Goal: Obtain resource: Download file/media

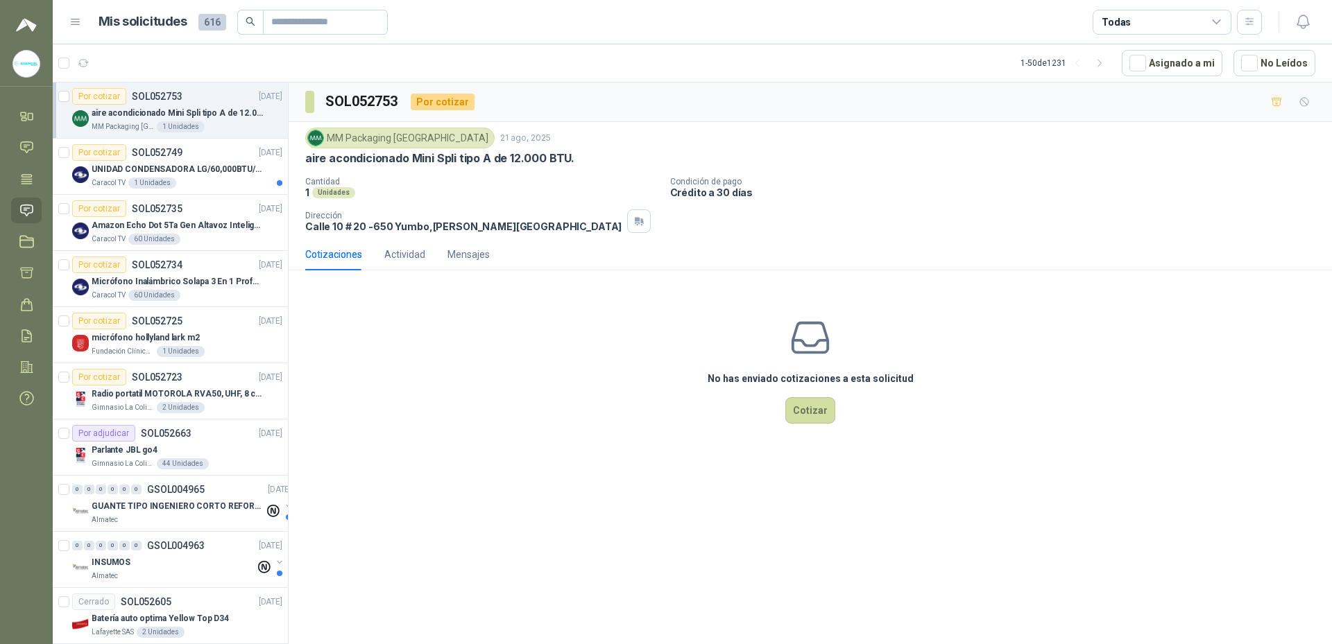
click at [236, 121] on div "aire acondicionado Mini Spli tipo A de 12.000 BTU." at bounding box center [187, 113] width 191 height 17
click at [27, 209] on icon at bounding box center [26, 210] width 15 height 15
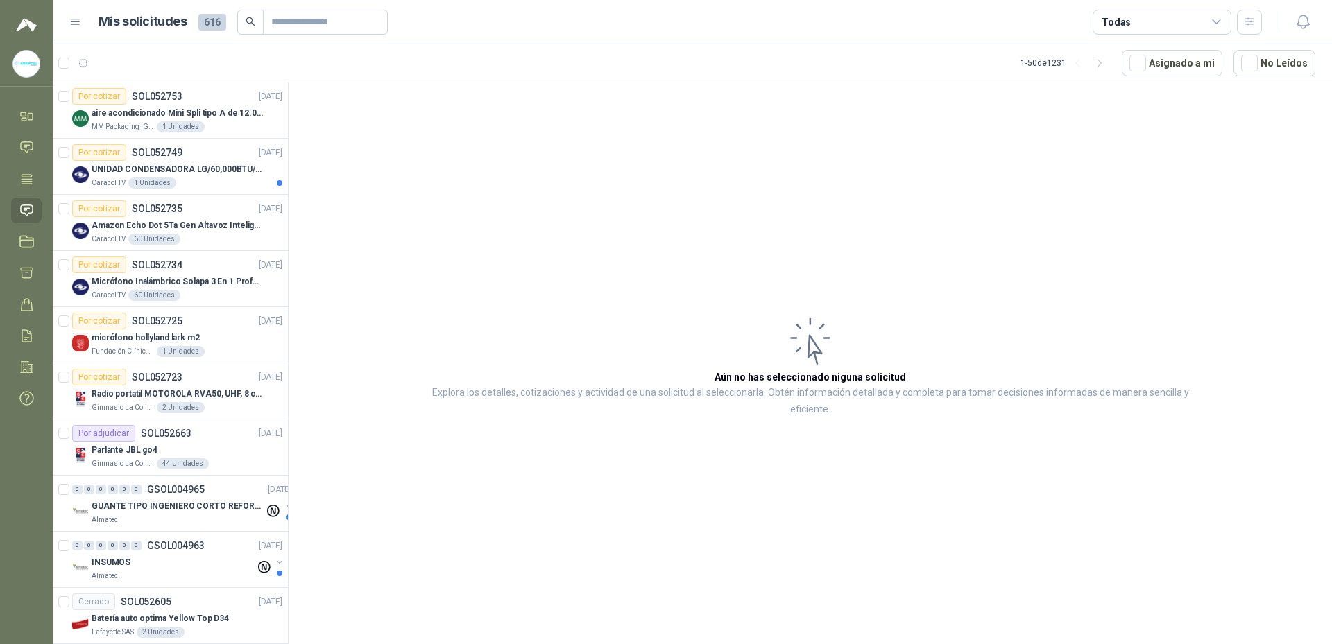
click at [80, 23] on icon at bounding box center [75, 22] width 12 height 12
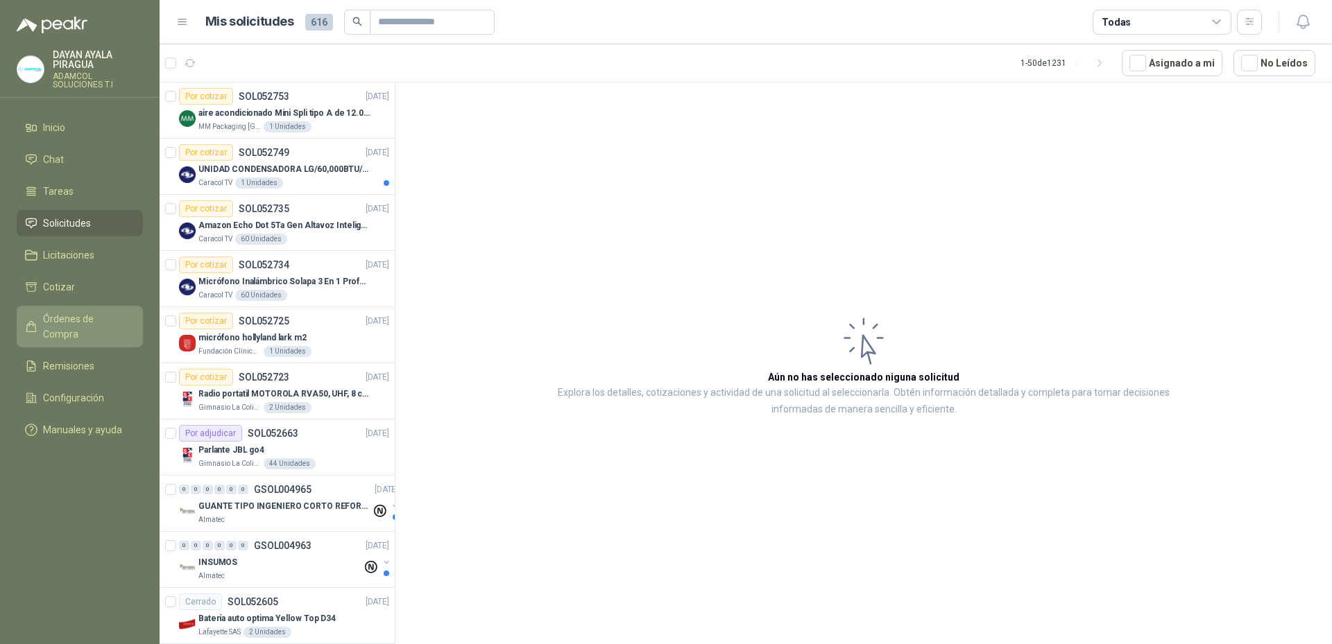
click at [89, 318] on span "Órdenes de Compra" at bounding box center [86, 326] width 87 height 31
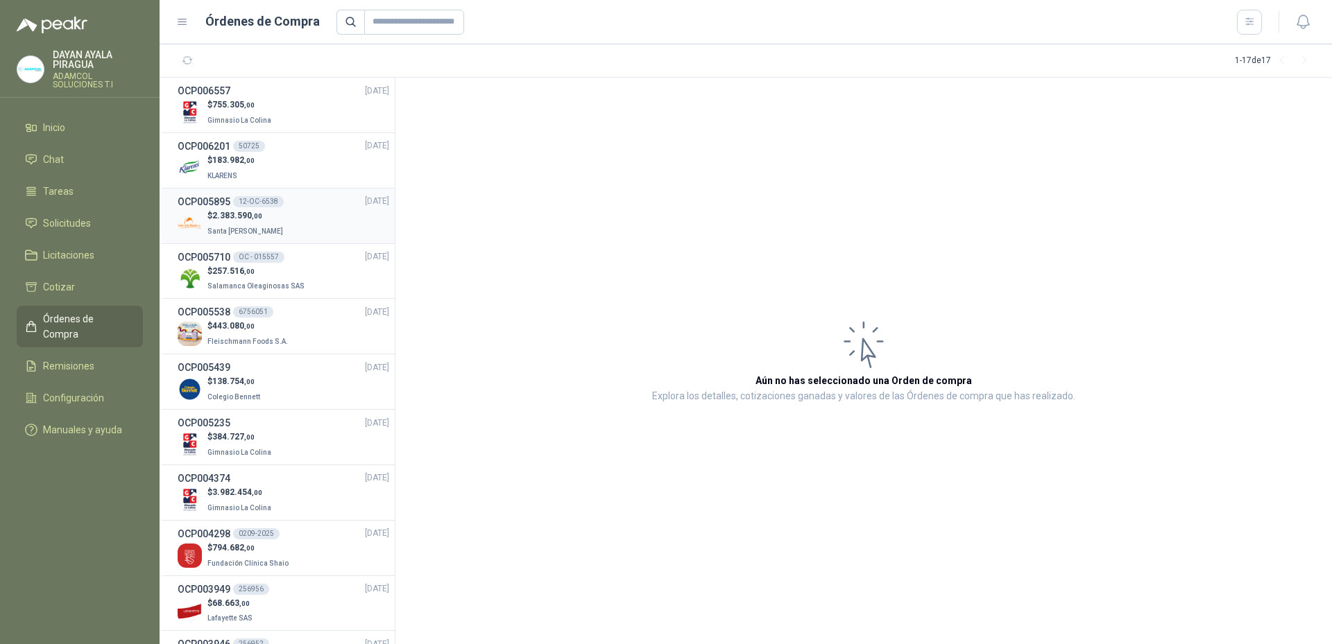
click at [304, 218] on div "$ 2.383.590 ,00 Santa [PERSON_NAME]" at bounding box center [284, 223] width 212 height 28
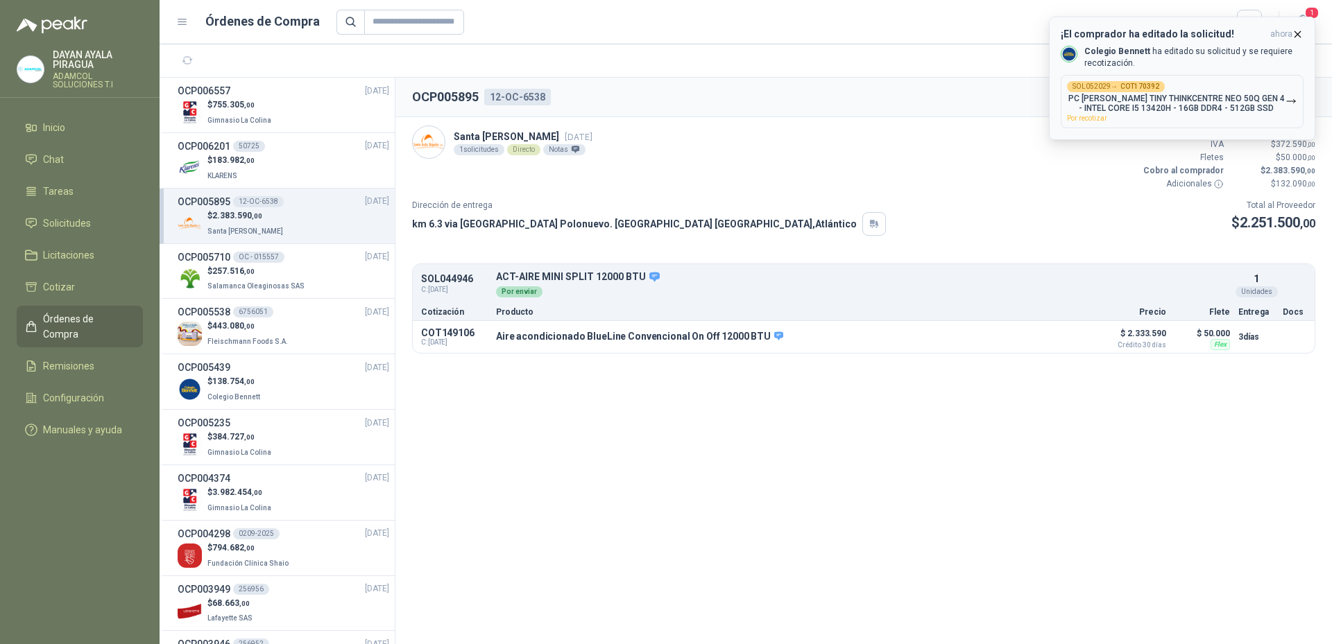
click at [1169, 113] on div "SOL052029 → COT170392 PC [PERSON_NAME] TINY THINKCENTRE NEO 50Q GEN 4 - INTEL C…" at bounding box center [1176, 101] width 218 height 41
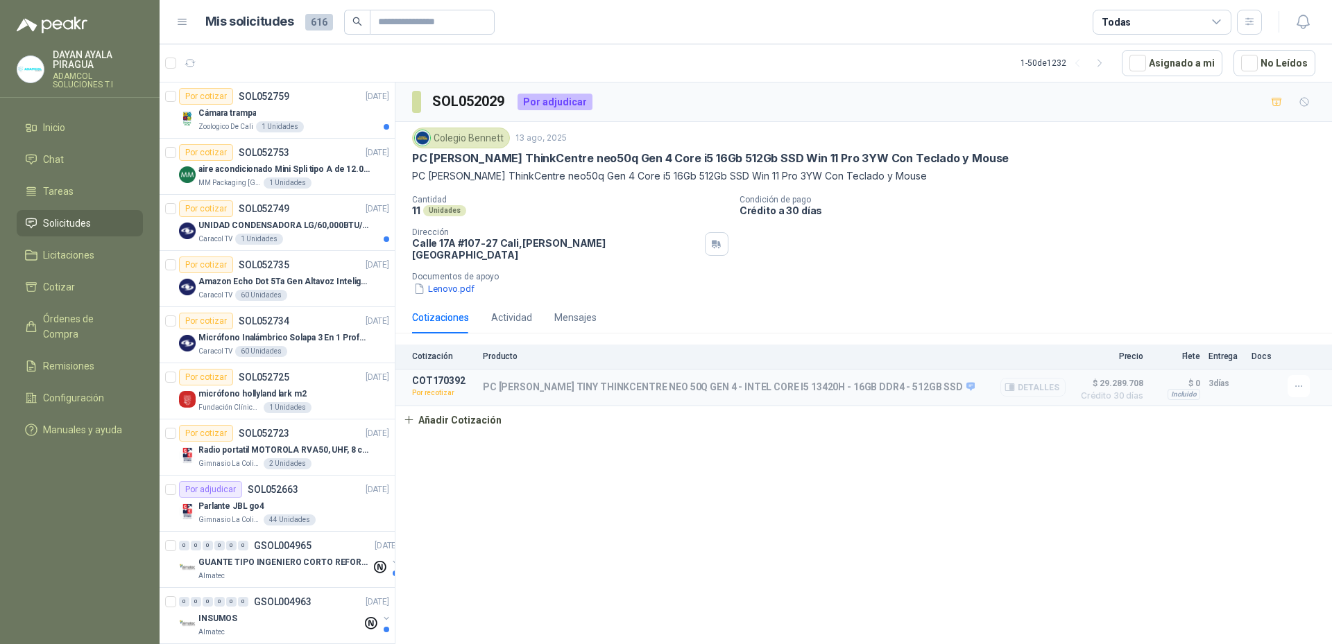
click at [1051, 379] on button "Detalles" at bounding box center [1032, 387] width 65 height 19
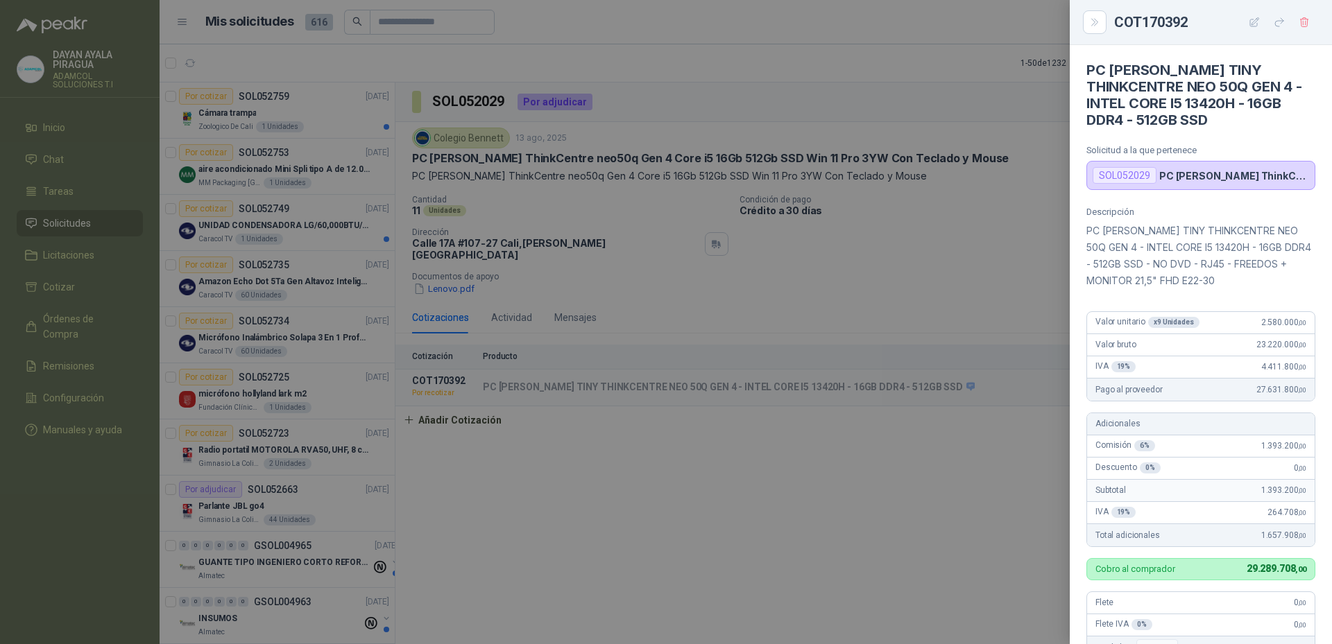
click at [978, 485] on div at bounding box center [666, 322] width 1332 height 644
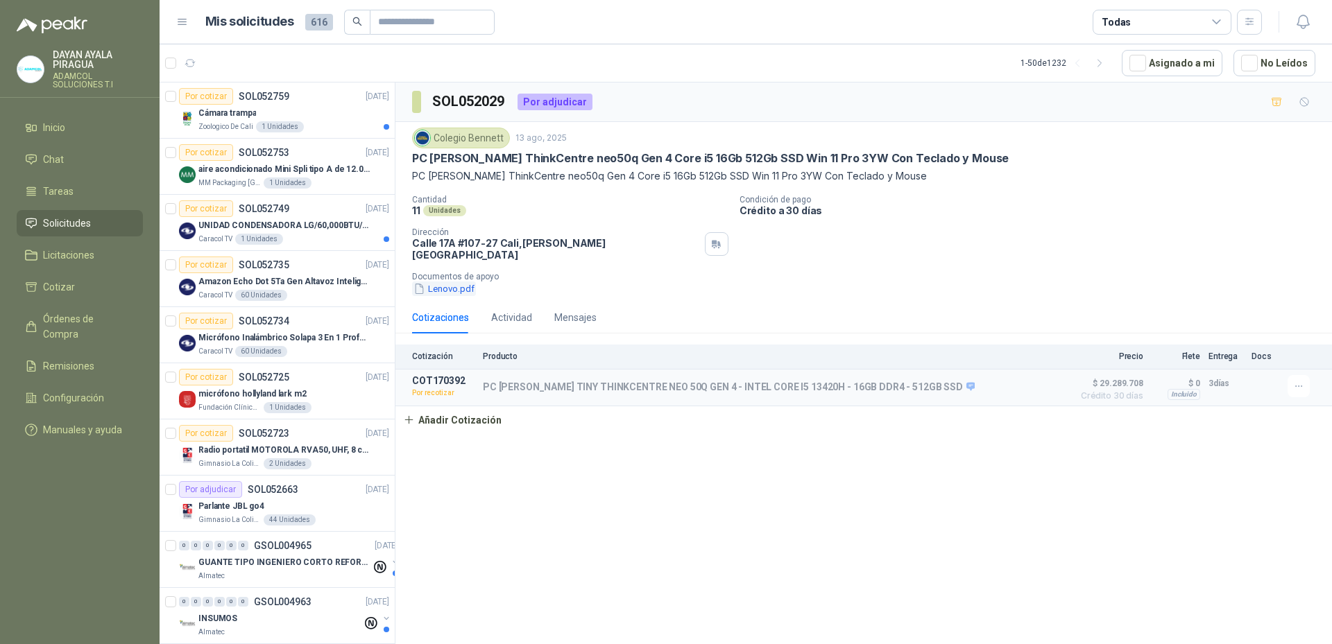
click at [445, 282] on button "Lenovo.pdf" at bounding box center [444, 289] width 64 height 15
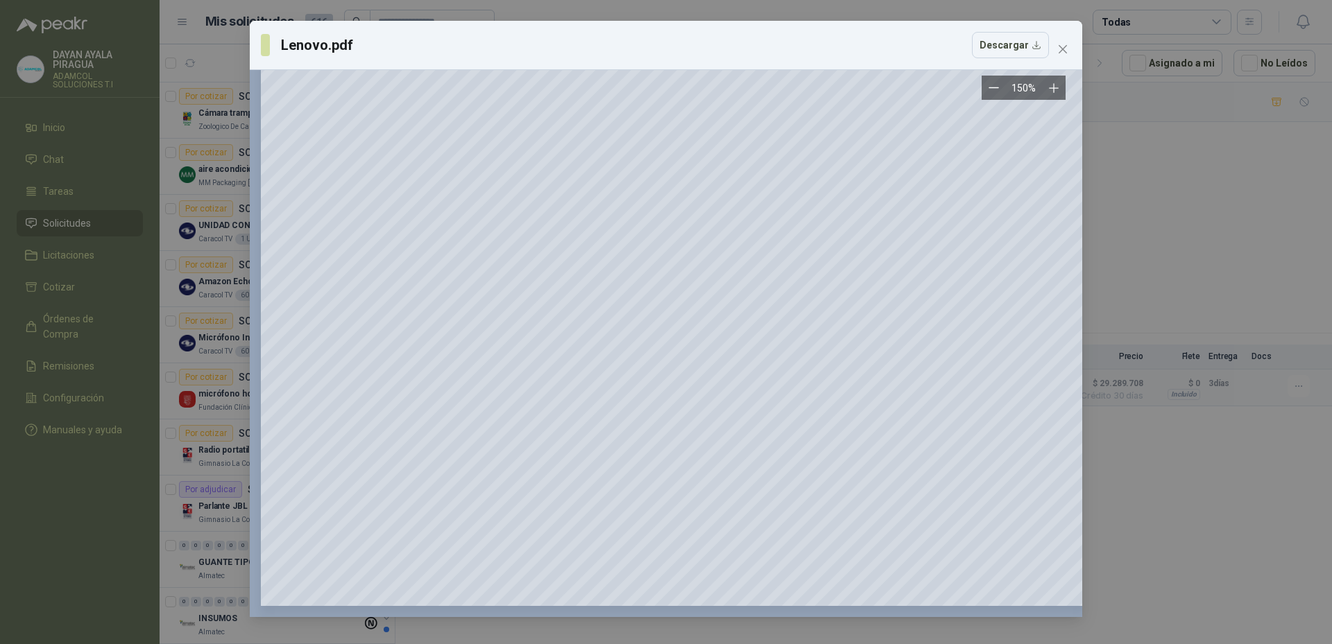
scroll to position [0, 0]
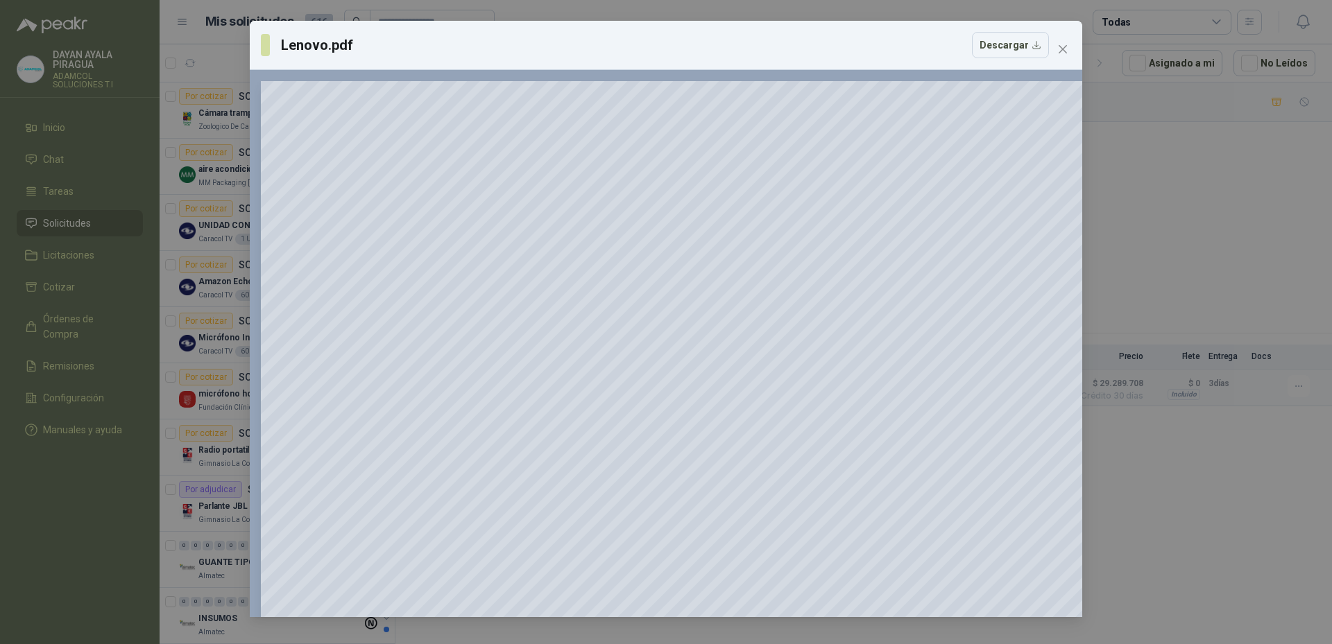
click at [1175, 210] on div "Lenovo.pdf Descargar 150 %" at bounding box center [666, 322] width 1332 height 644
